Goal: Entertainment & Leisure: Consume media (video, audio)

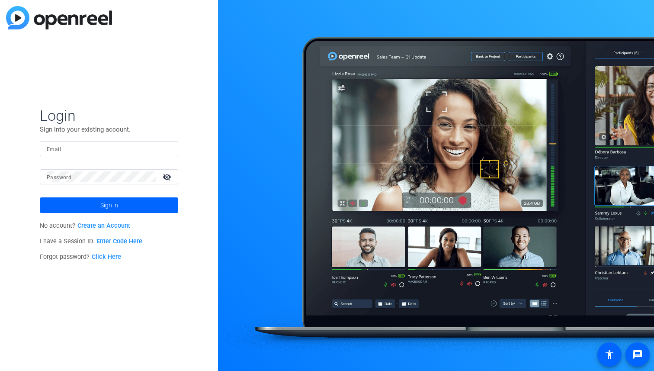
click at [81, 153] on input "Email" at bounding box center [109, 148] width 125 height 10
type input "[PERSON_NAME][EMAIL_ADDRESS][DOMAIN_NAME]"
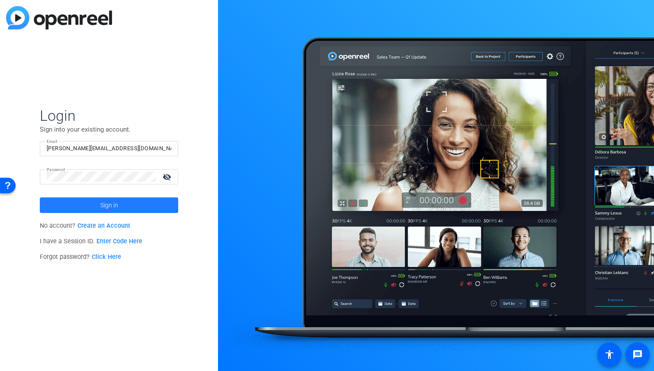
click at [118, 204] on span at bounding box center [109, 205] width 138 height 21
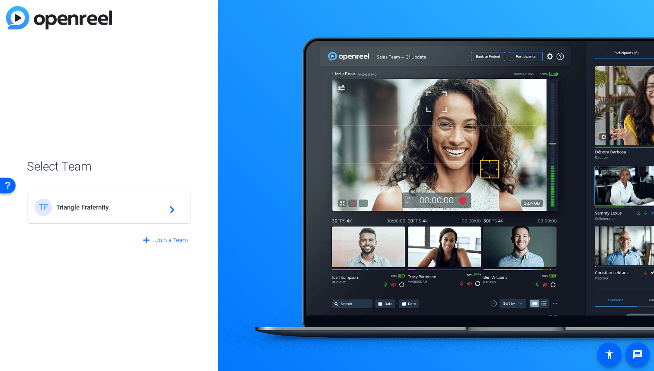
click at [118, 204] on span "Triangle Fraternity" at bounding box center [110, 207] width 108 height 8
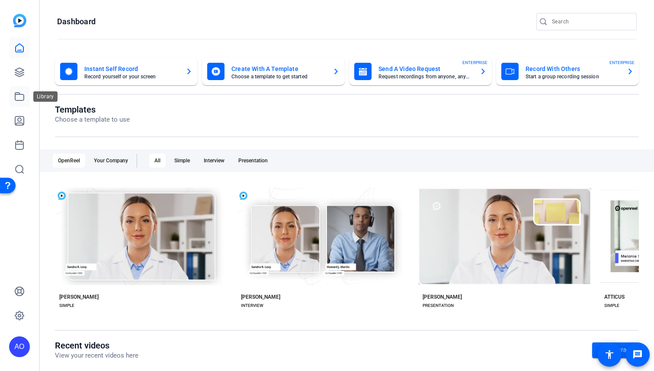
click at [19, 92] on icon at bounding box center [19, 96] width 10 height 10
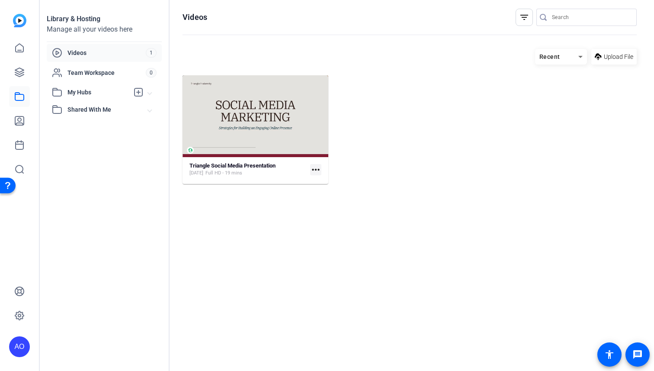
click at [319, 171] on mat-icon "more_horiz" at bounding box center [315, 169] width 11 height 11
click at [246, 167] on div at bounding box center [327, 185] width 654 height 371
click at [234, 167] on strong "Triangle Social Media Presentation" at bounding box center [232, 165] width 86 height 6
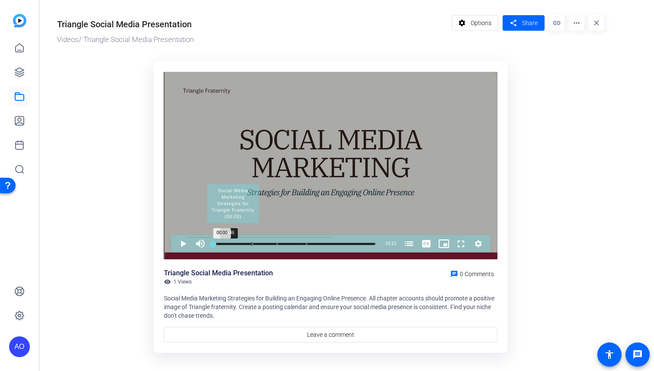
click at [219, 245] on div "Progress Bar" at bounding box center [233, 243] width 39 height 4
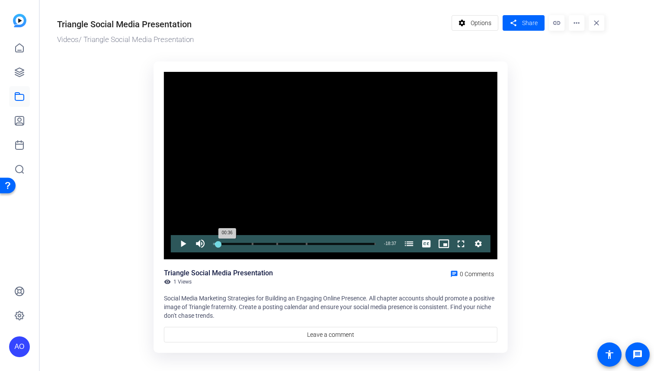
click at [218, 243] on div "00:36" at bounding box center [215, 244] width 5 height 2
click at [214, 244] on div "00:36" at bounding box center [215, 244] width 5 height 2
click at [174, 241] on span "Video Player" at bounding box center [174, 243] width 0 height 17
click at [174, 245] on span "Video Player" at bounding box center [174, 243] width 0 height 17
